Goal: Task Accomplishment & Management: Use online tool/utility

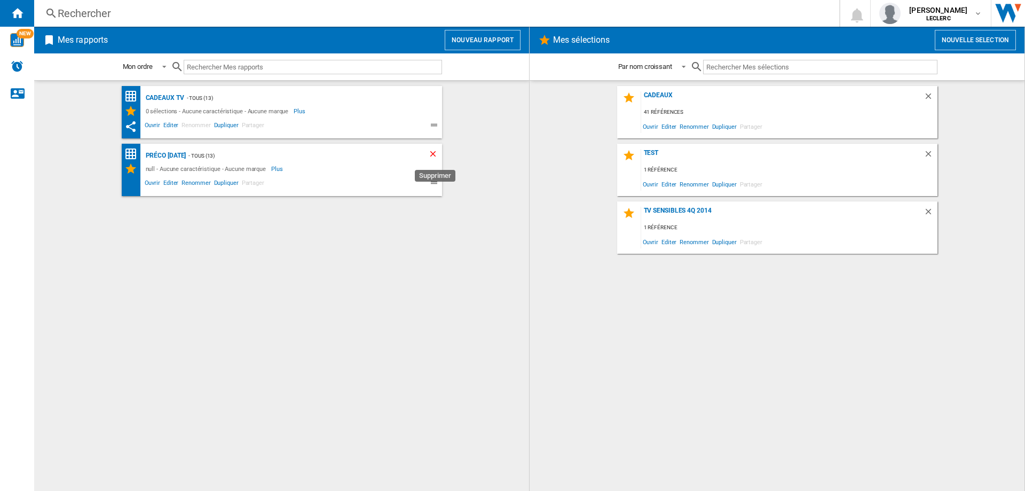
click at [435, 153] on ng-md-icon "Supprimer" at bounding box center [434, 155] width 13 height 13
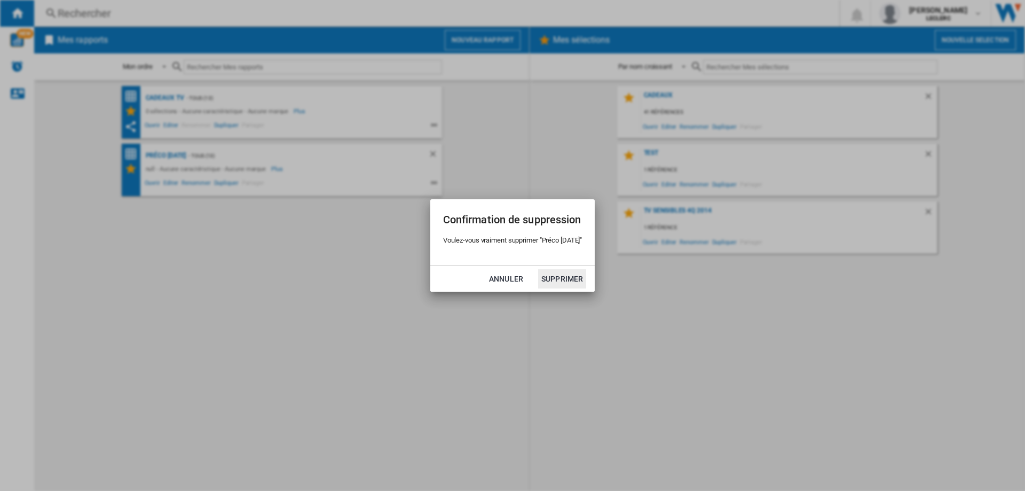
click at [568, 279] on button "Supprimer" at bounding box center [562, 278] width 48 height 19
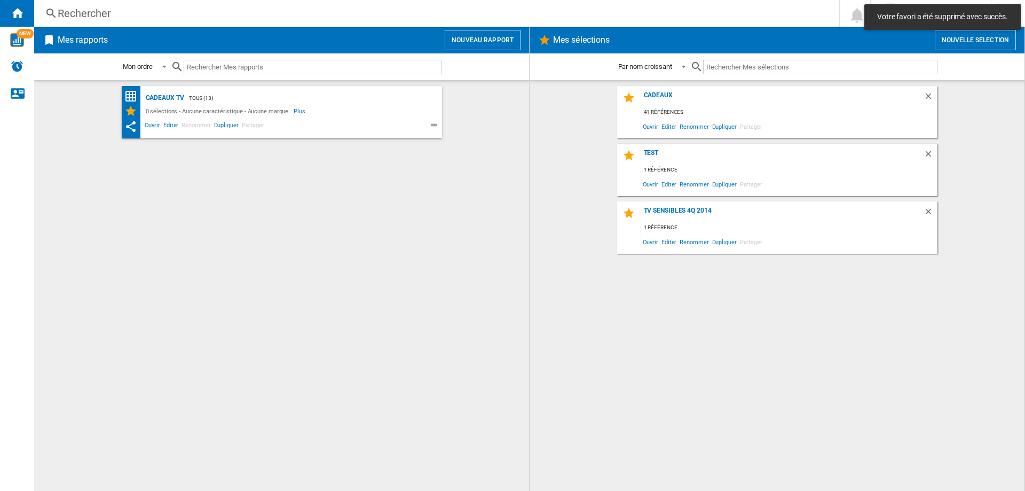
click at [476, 42] on button "Nouveau rapport" at bounding box center [483, 40] width 76 height 20
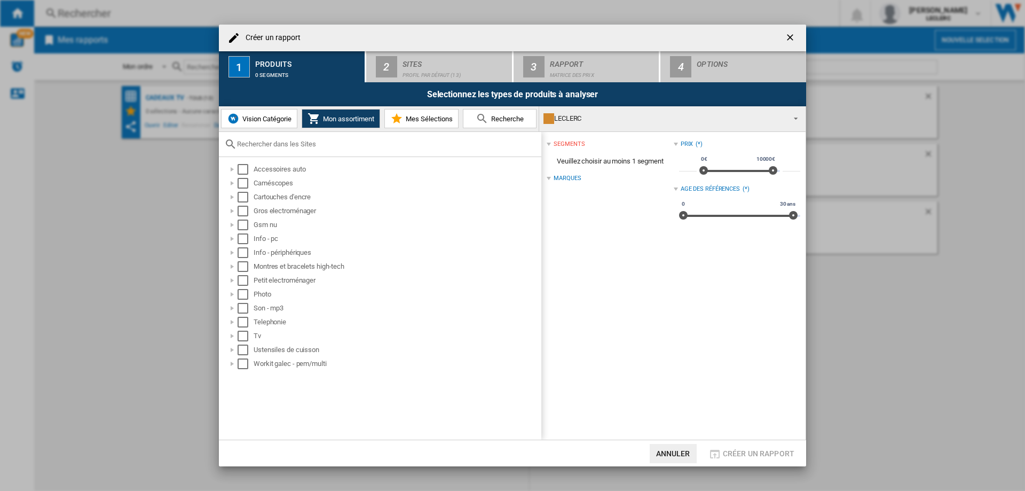
click at [285, 116] on span "Vision Catégorie" at bounding box center [266, 119] width 52 height 8
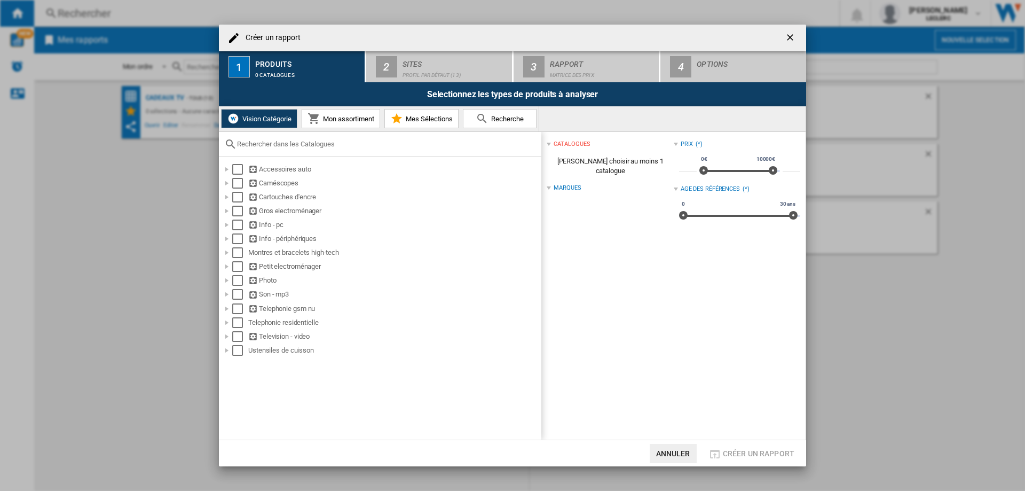
click at [348, 116] on span "Mon assortiment" at bounding box center [347, 119] width 54 height 8
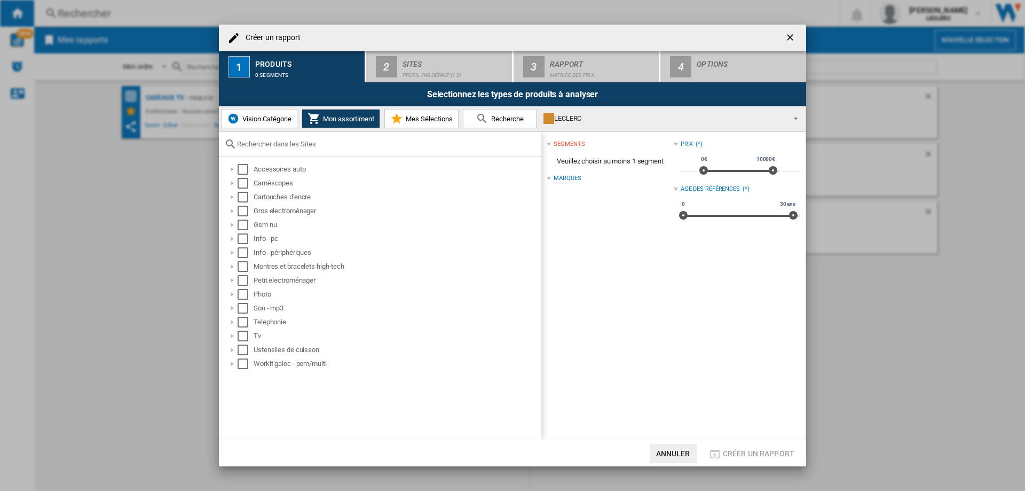
click at [424, 116] on span "Mes Sélections" at bounding box center [428, 119] width 50 height 8
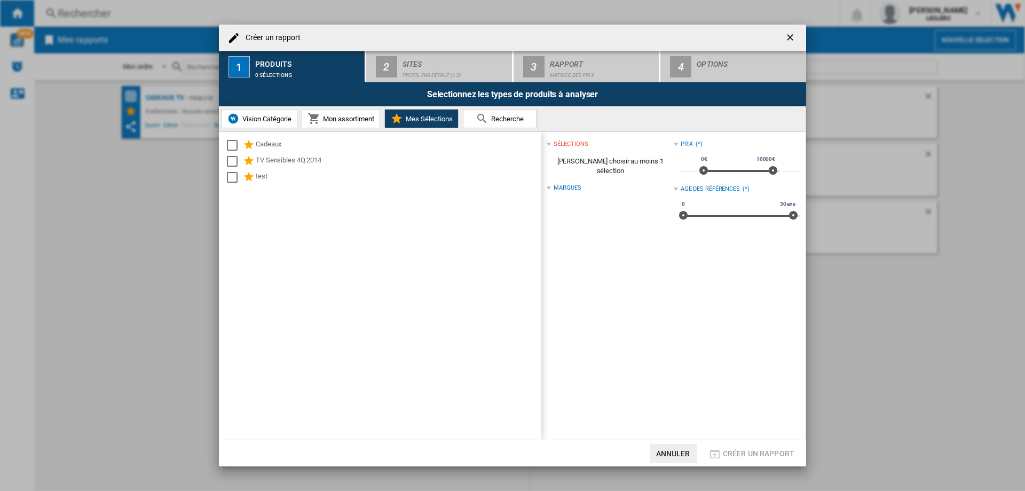
click at [498, 117] on span "Recherche" at bounding box center [506, 119] width 35 height 8
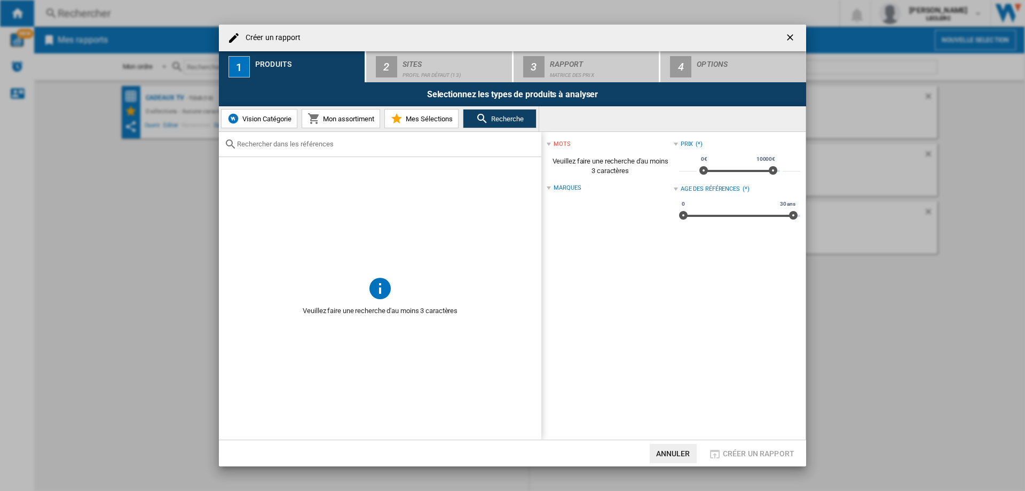
click at [331, 121] on span "Mon assortiment" at bounding box center [347, 119] width 54 height 8
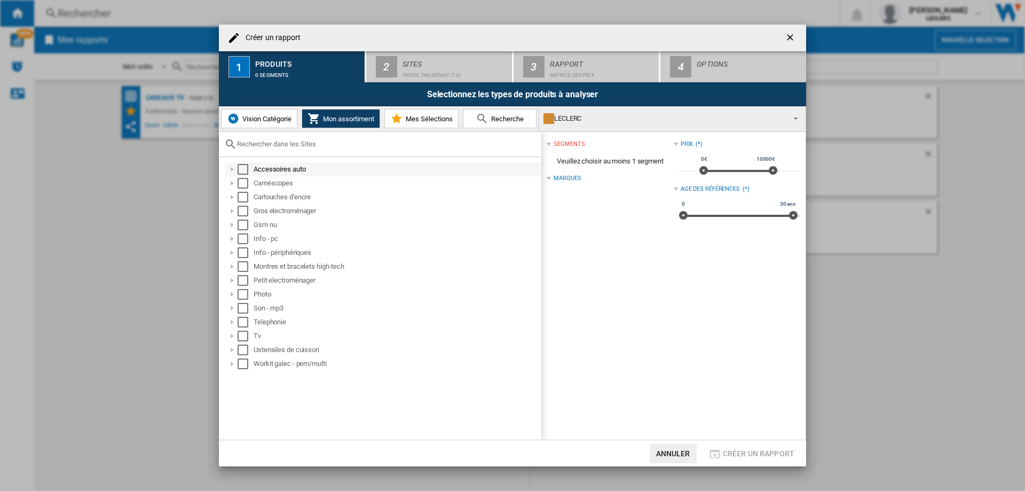
click at [233, 168] on div at bounding box center [232, 169] width 11 height 11
click at [790, 34] on ng-md-icon "getI18NText('BUTTONS.CLOSE_DIALOG')" at bounding box center [791, 38] width 13 height 13
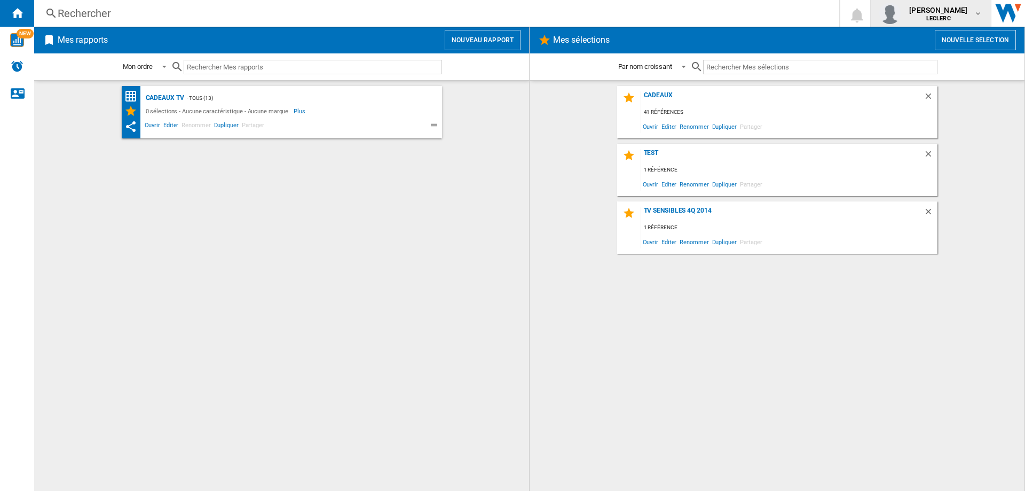
click at [960, 15] on span "[PERSON_NAME]" at bounding box center [938, 10] width 58 height 11
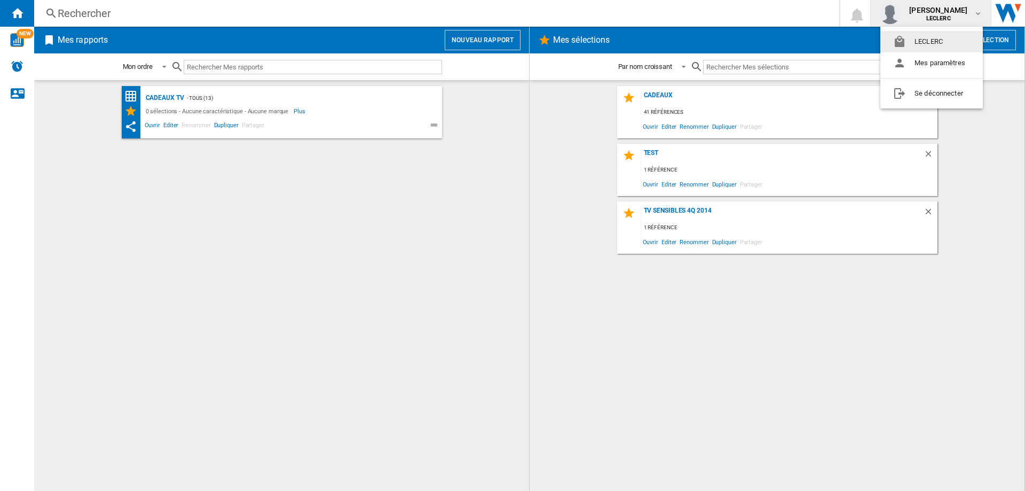
click at [996, 12] on md-backdrop at bounding box center [512, 245] width 1025 height 491
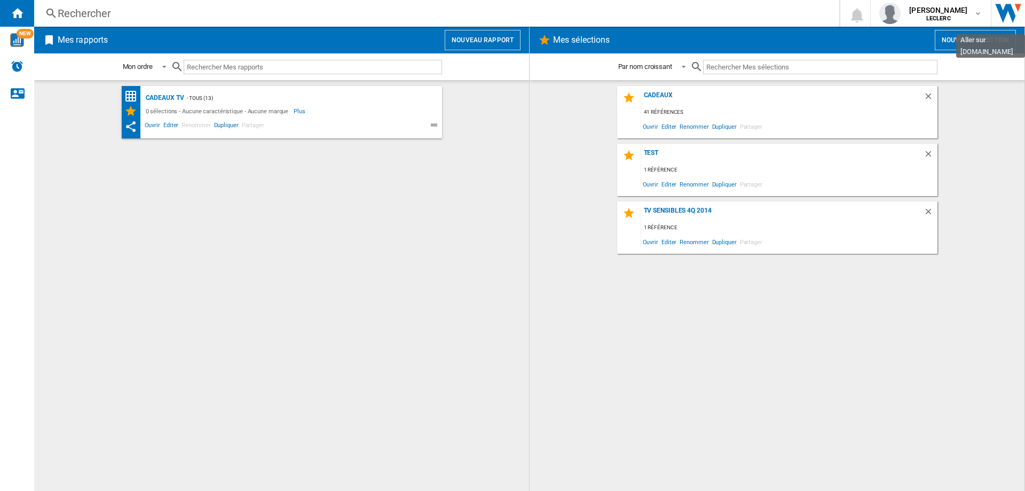
click at [1011, 12] on img "Aller sur wiser.com" at bounding box center [1008, 13] width 34 height 27
